Goal: Transaction & Acquisition: Purchase product/service

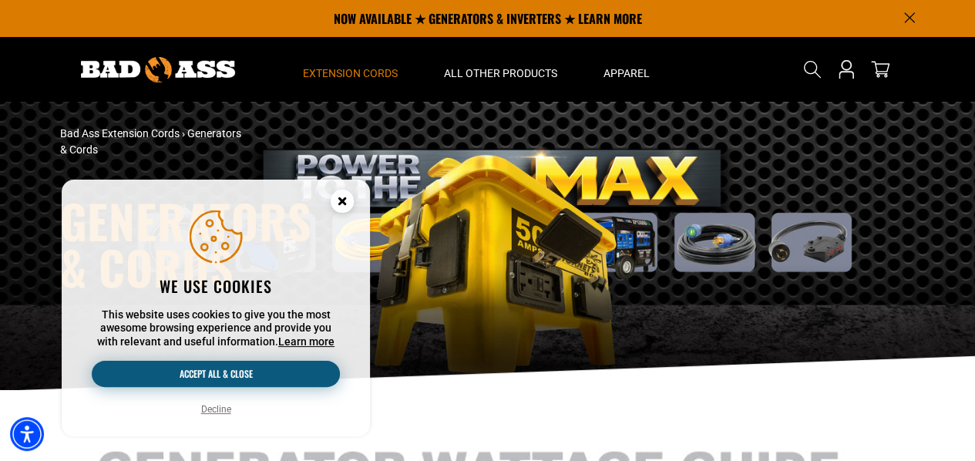
click at [234, 369] on button "Accept all & close" at bounding box center [216, 374] width 248 height 26
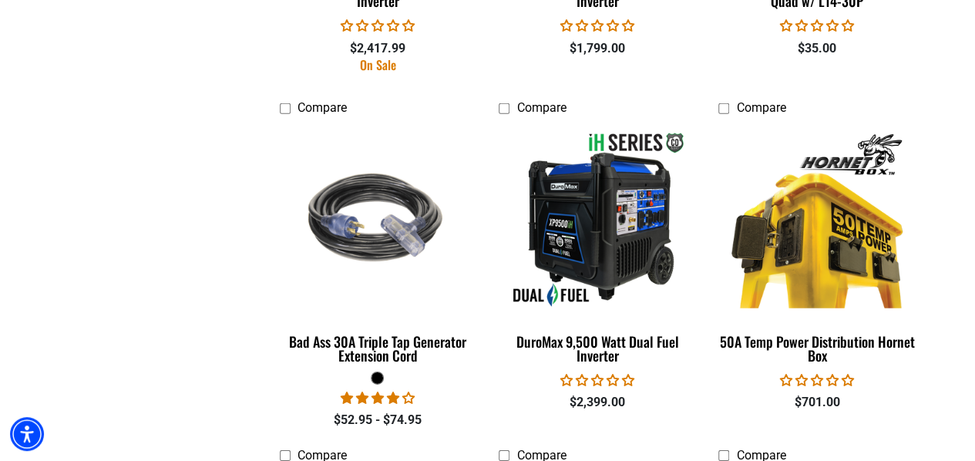
scroll to position [2199, 0]
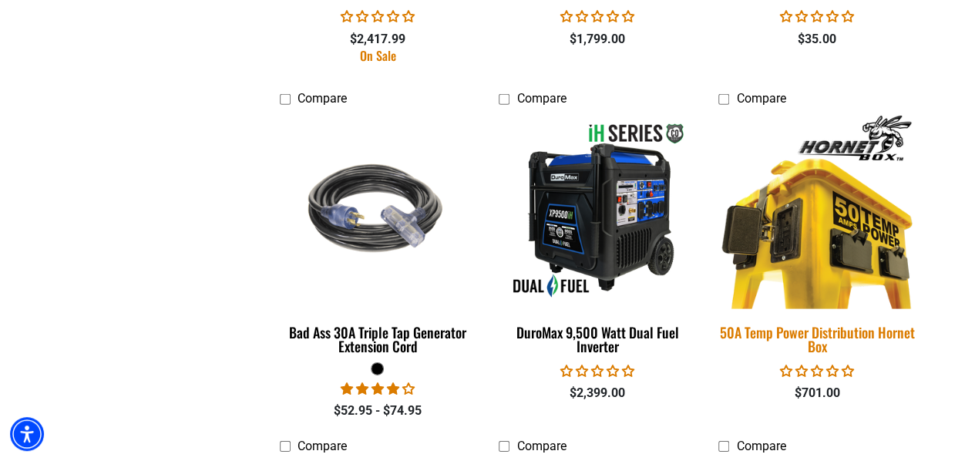
click at [817, 215] on img at bounding box center [817, 210] width 216 height 197
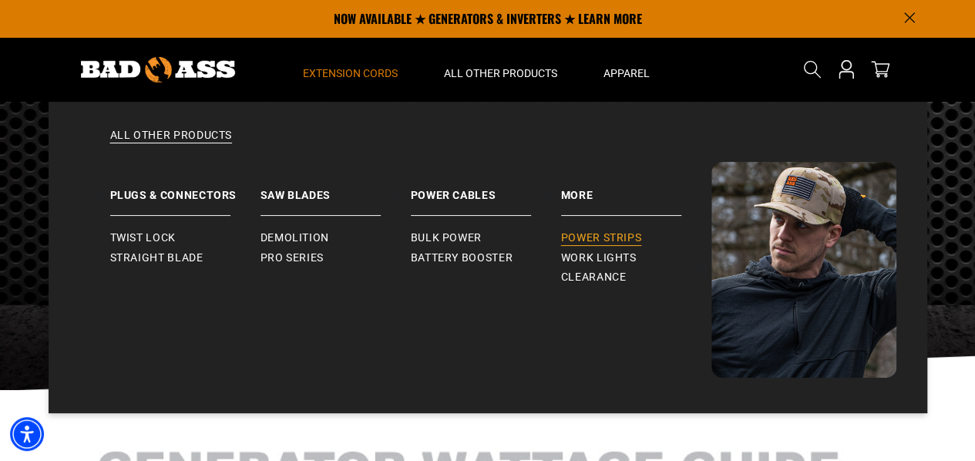
click at [596, 236] on span "Power Strips" at bounding box center [601, 238] width 81 height 14
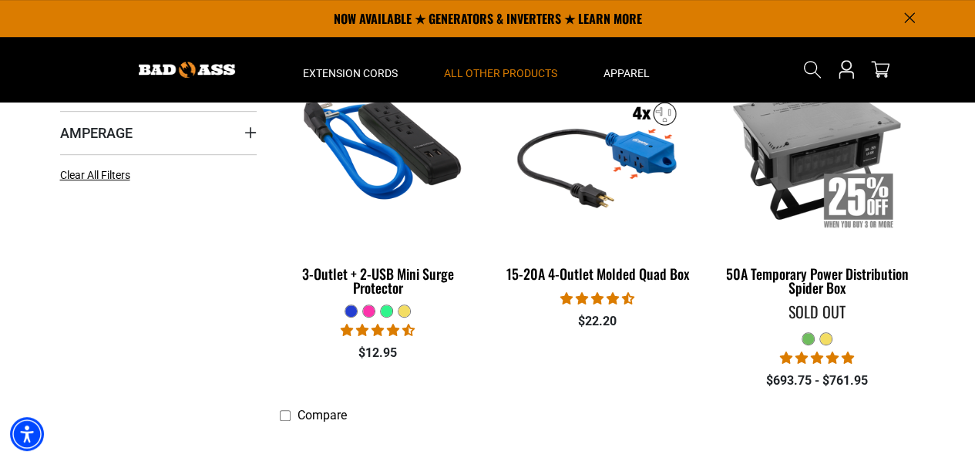
scroll to position [410, 0]
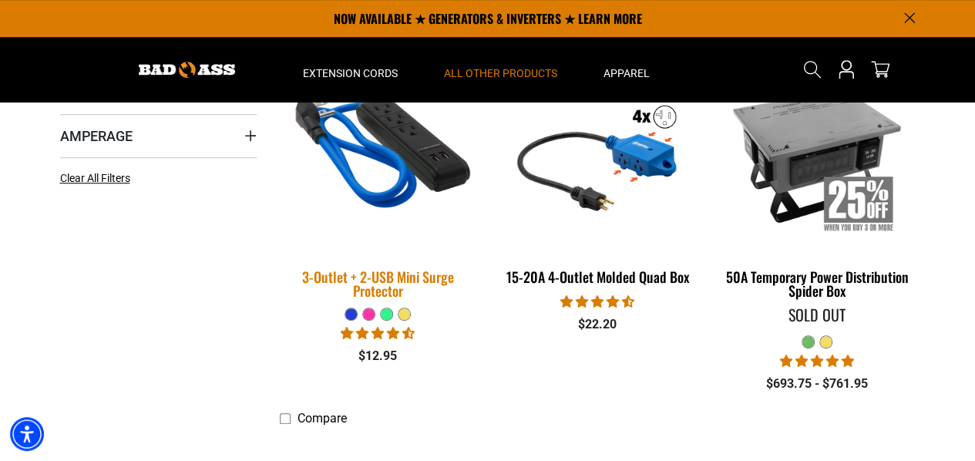
click at [423, 155] on img at bounding box center [378, 154] width 216 height 197
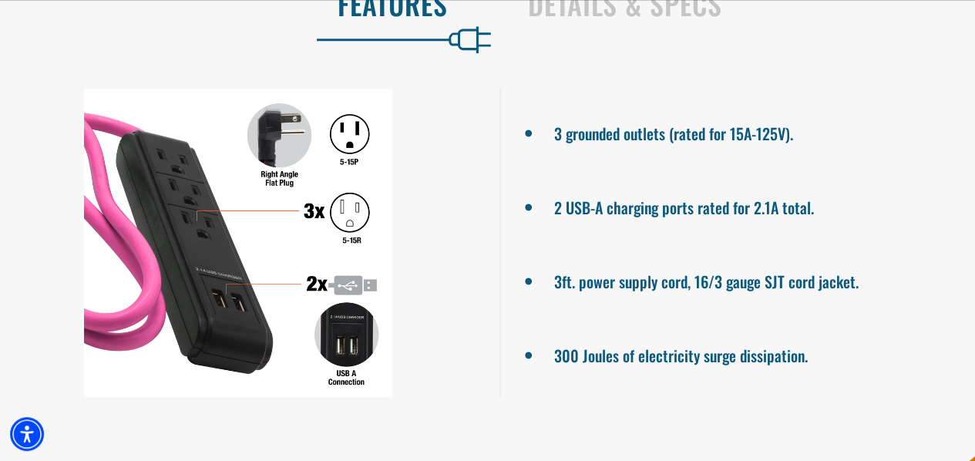
scroll to position [895, 0]
